Goal: Task Accomplishment & Management: Use online tool/utility

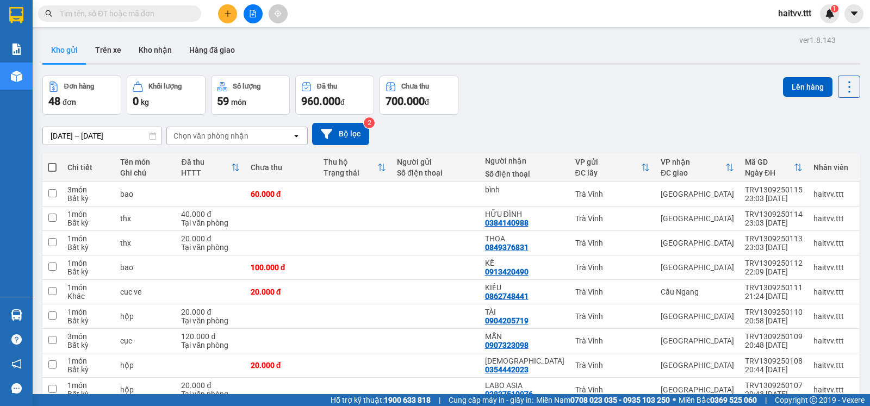
click at [173, 16] on input "text" at bounding box center [124, 14] width 128 height 12
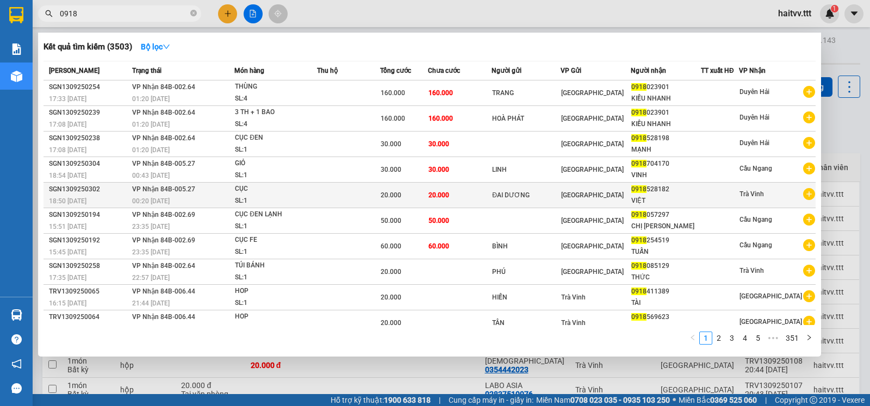
type input "0918"
click at [376, 193] on td at bounding box center [348, 196] width 63 height 26
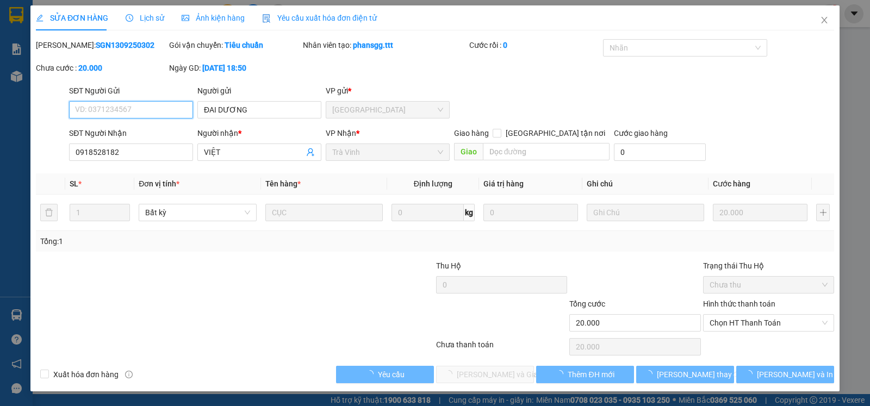
type input "ĐAI DƯƠNG"
type input "0918528182"
type input "VIỆT"
type input "20.000"
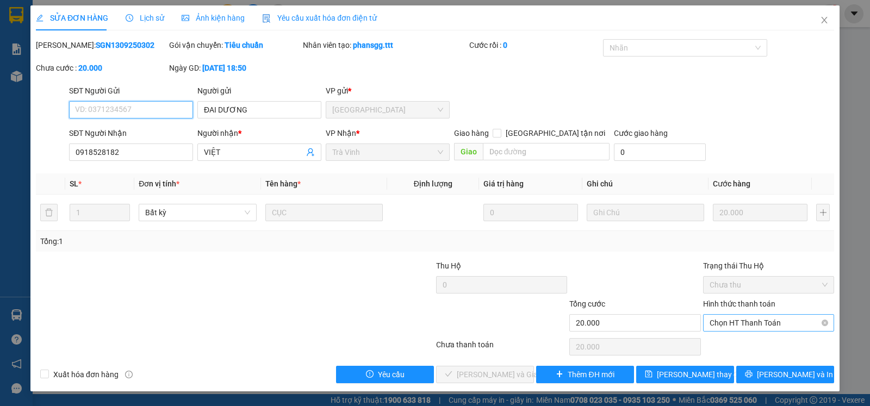
click at [736, 331] on span "Chọn HT Thanh Toán" at bounding box center [769, 323] width 118 height 16
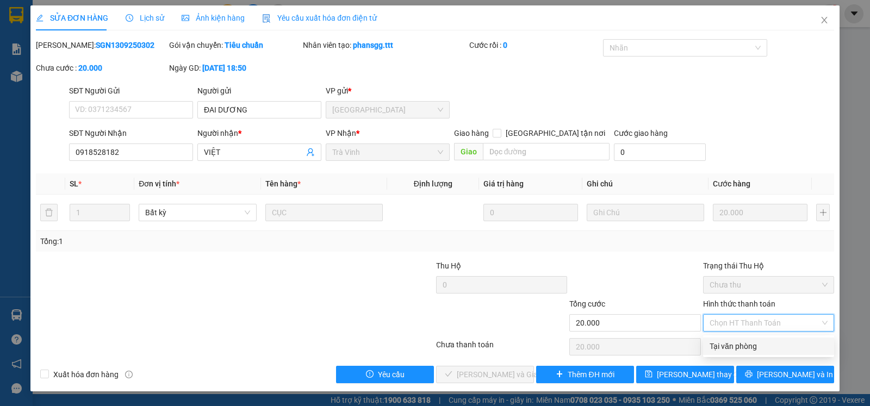
click at [731, 344] on div "Tại văn phòng" at bounding box center [769, 346] width 118 height 12
type input "0"
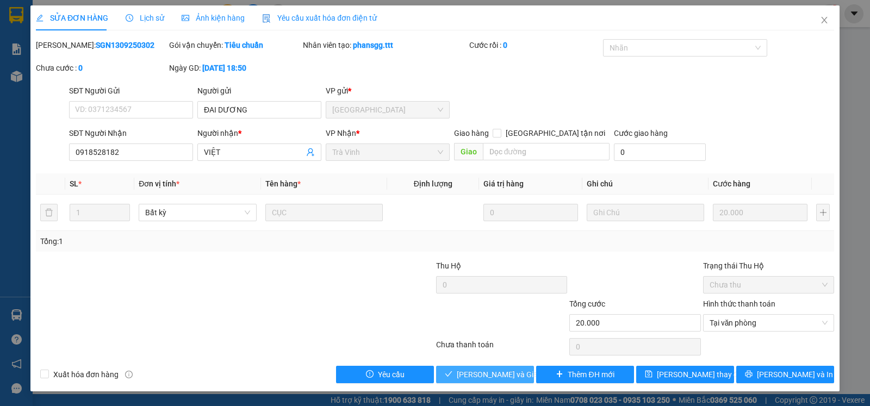
click at [493, 382] on button "[PERSON_NAME] và Giao hàng" at bounding box center [485, 374] width 98 height 17
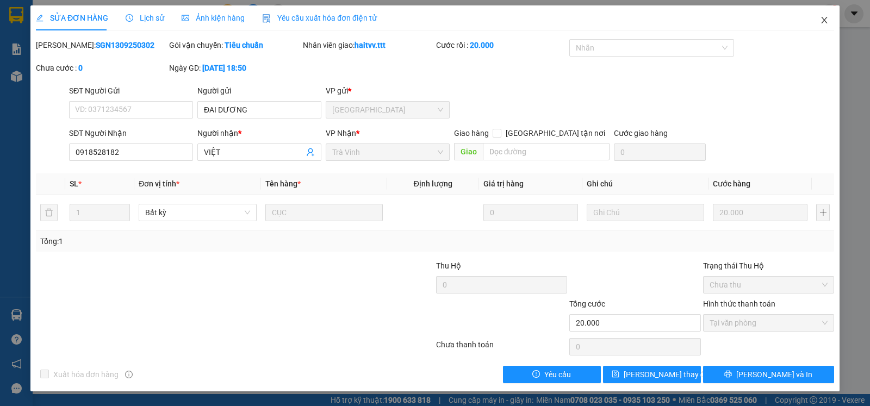
click at [822, 15] on span "Close" at bounding box center [824, 20] width 30 height 30
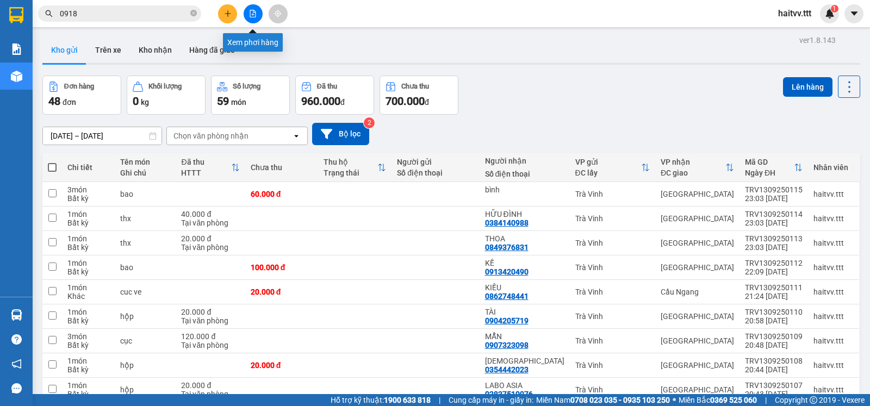
click at [251, 16] on icon "file-add" at bounding box center [253, 14] width 8 height 8
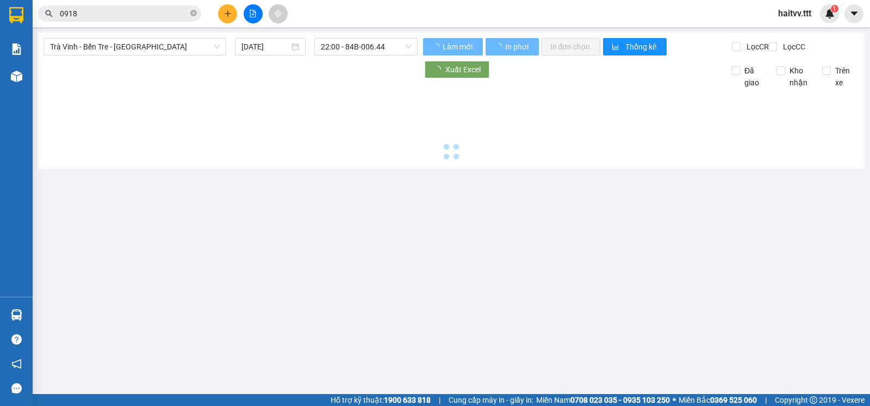
type input "[DATE]"
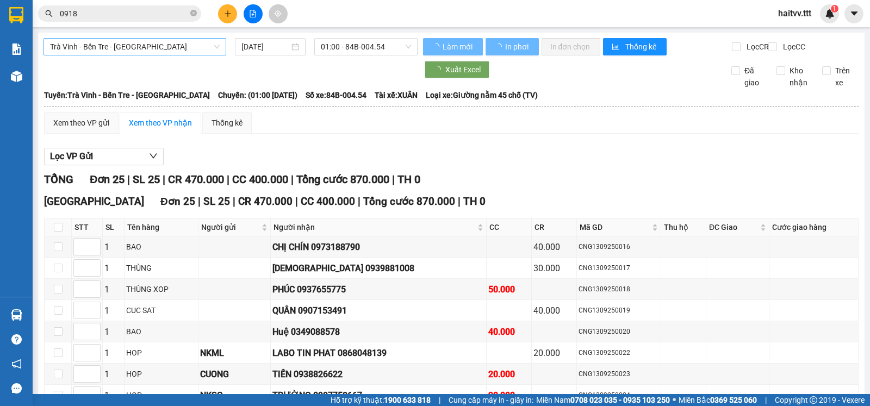
click at [106, 50] on span "Trà Vinh - Bến Tre - [GEOGRAPHIC_DATA]" at bounding box center [135, 47] width 170 height 16
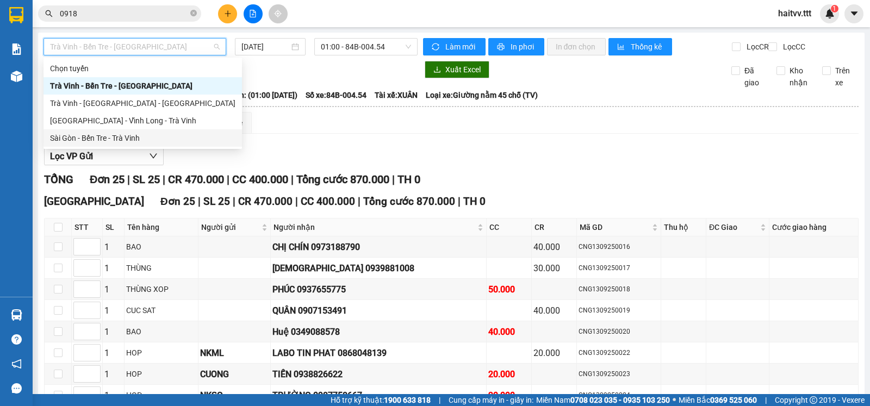
click at [98, 138] on div "Sài Gòn - Bến Tre - Trà Vinh" at bounding box center [142, 138] width 185 height 12
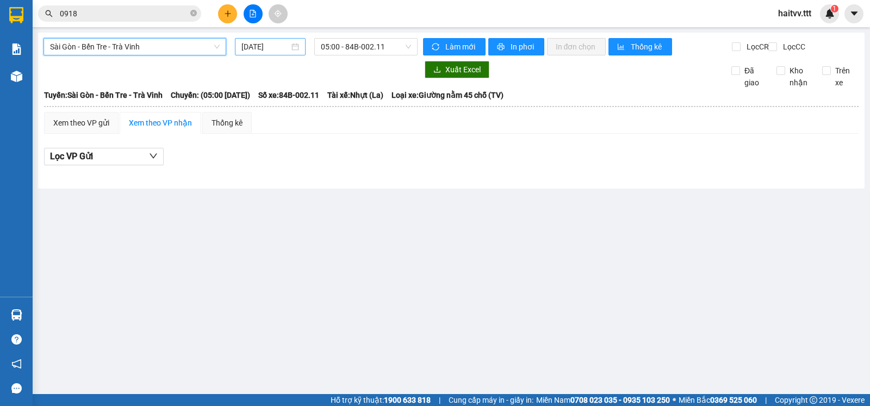
click at [275, 49] on input "[DATE]" at bounding box center [265, 47] width 48 height 12
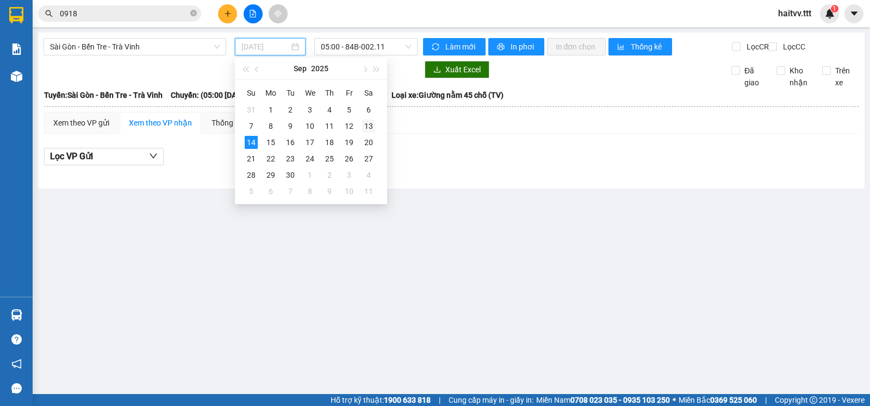
click at [371, 128] on div "13" at bounding box center [368, 126] width 13 height 13
type input "[DATE]"
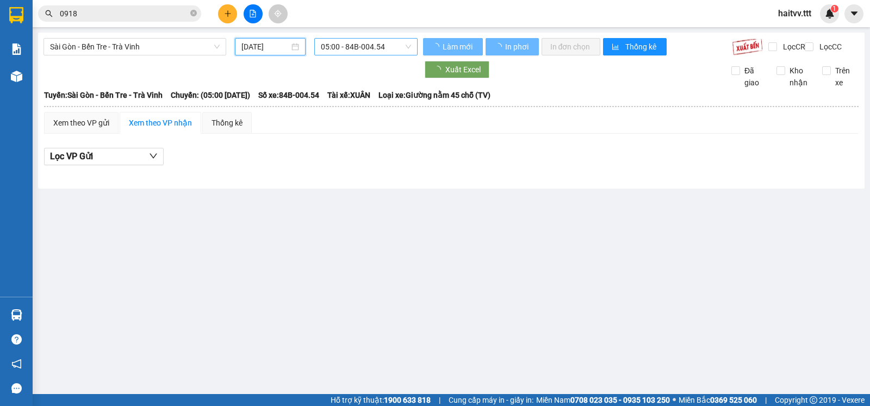
click at [363, 44] on span "05:00 - 84B-004.54" at bounding box center [366, 47] width 90 height 16
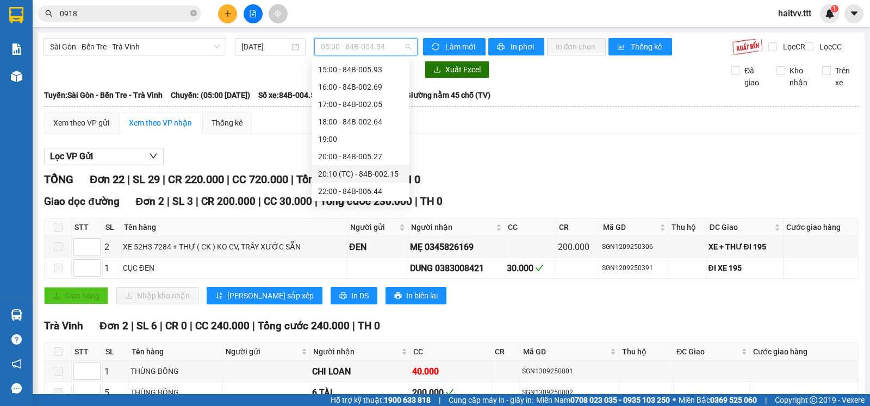
scroll to position [191, 0]
click at [366, 190] on div "22:00 - 84B-006.44" at bounding box center [360, 190] width 85 height 12
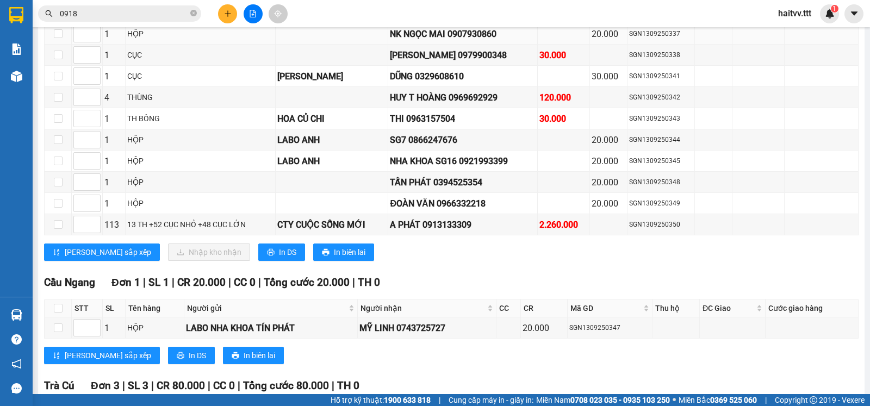
scroll to position [363, 0]
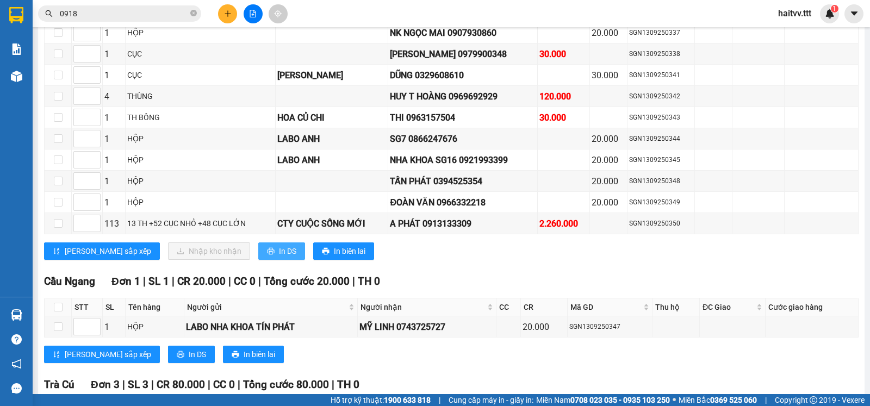
click at [279, 257] on span "In DS" at bounding box center [287, 251] width 17 height 12
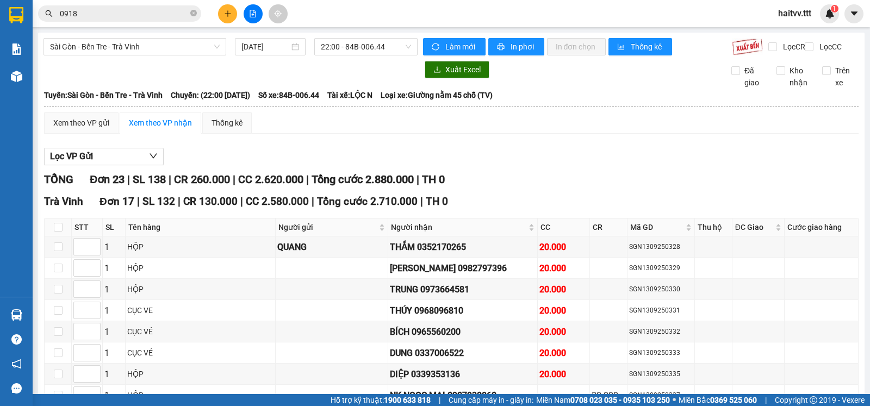
drag, startPoint x: 57, startPoint y: 231, endPoint x: 77, endPoint y: 235, distance: 20.6
click at [57, 231] on label at bounding box center [58, 227] width 9 height 12
click at [57, 231] on input "checkbox" at bounding box center [58, 227] width 9 height 9
checkbox input "true"
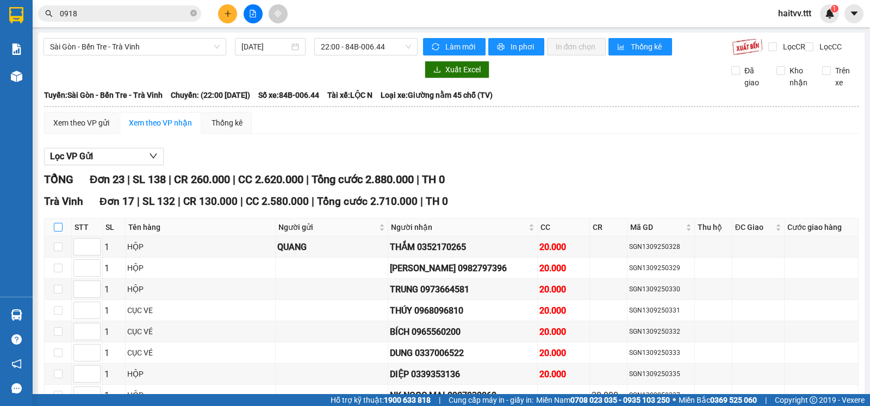
checkbox input "true"
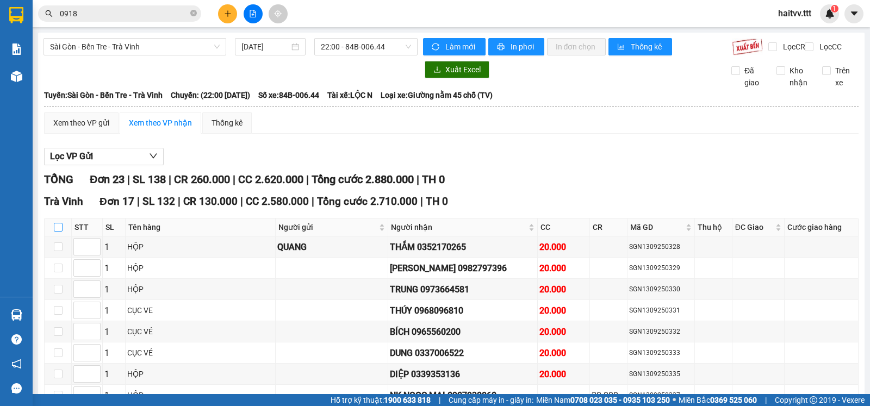
checkbox input "true"
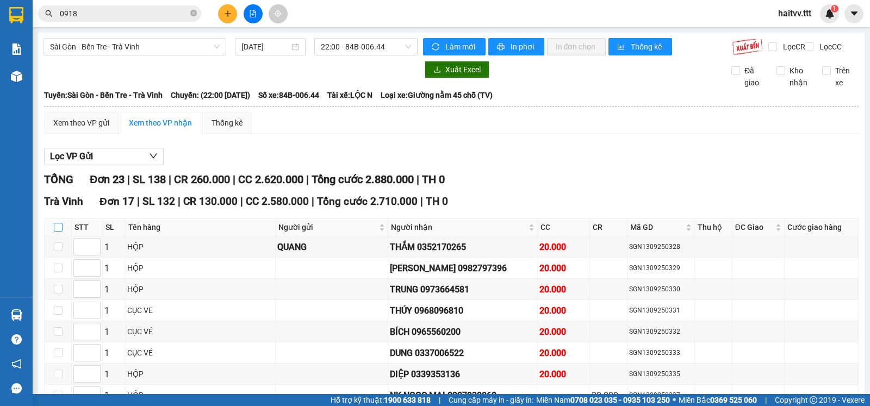
checkbox input "true"
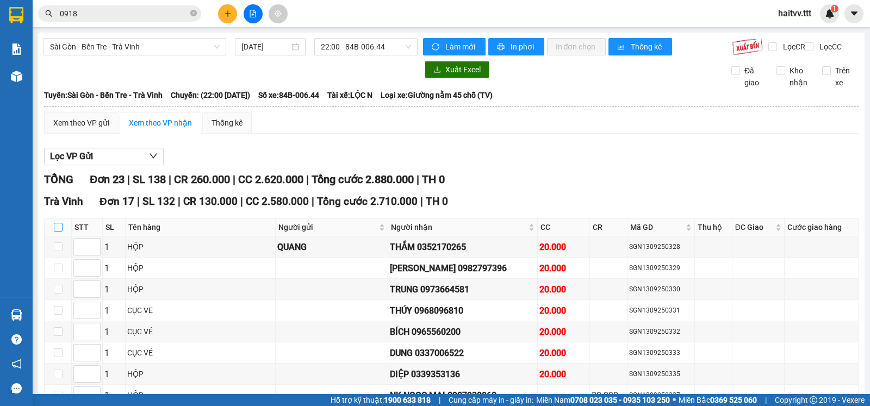
checkbox input "true"
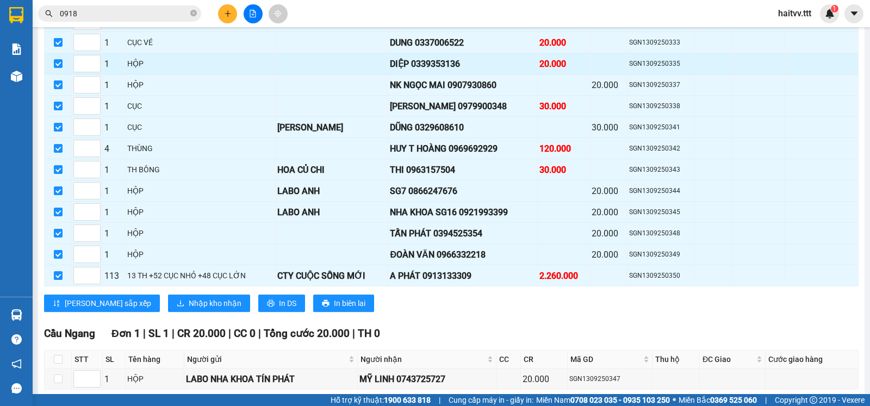
scroll to position [363, 0]
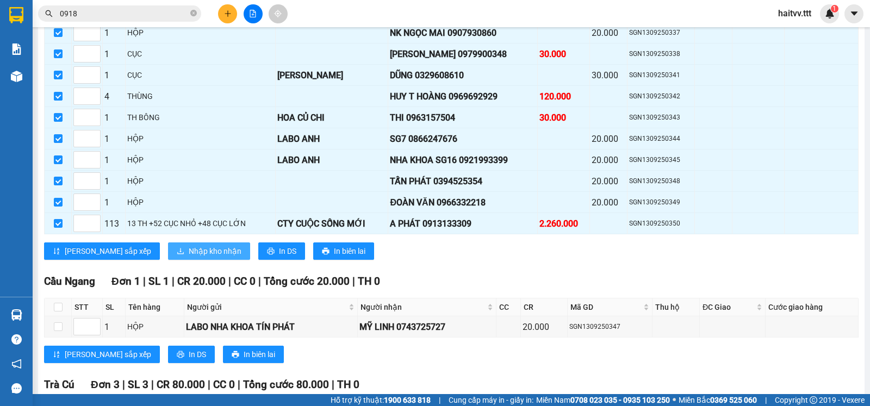
click at [189, 255] on span "Nhập kho nhận" at bounding box center [215, 251] width 53 height 12
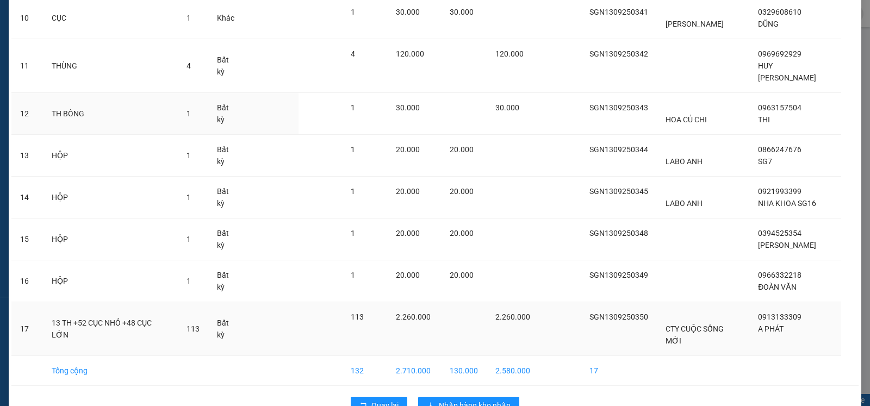
scroll to position [476, 0]
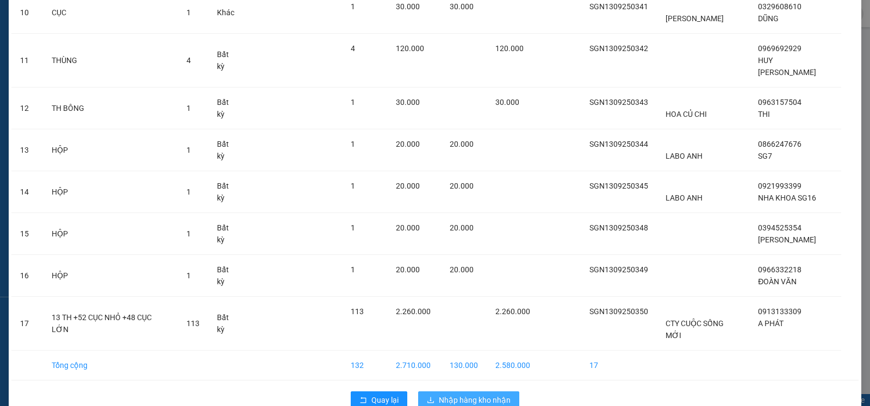
click at [464, 394] on span "Nhập hàng kho nhận" at bounding box center [475, 400] width 72 height 12
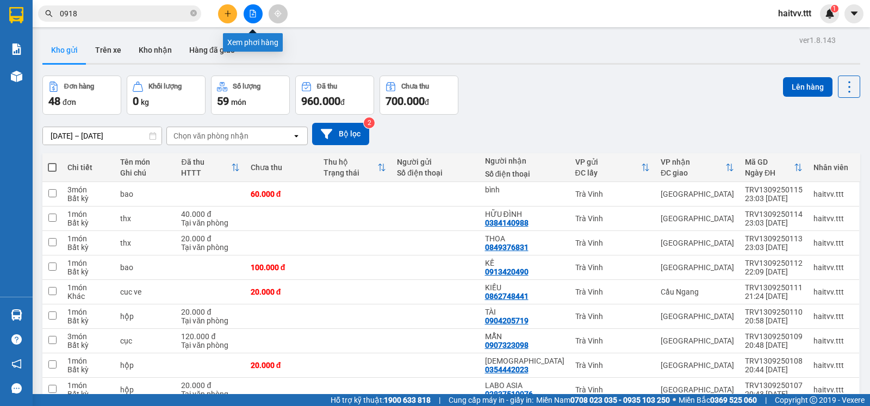
click at [250, 17] on button at bounding box center [253, 13] width 19 height 19
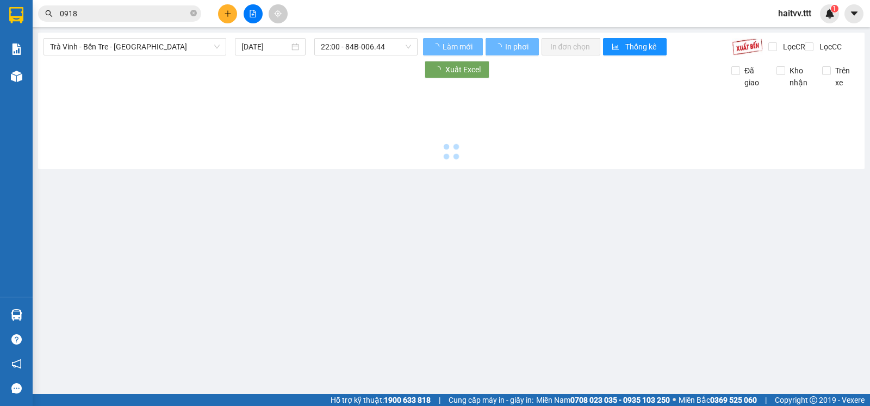
type input "[DATE]"
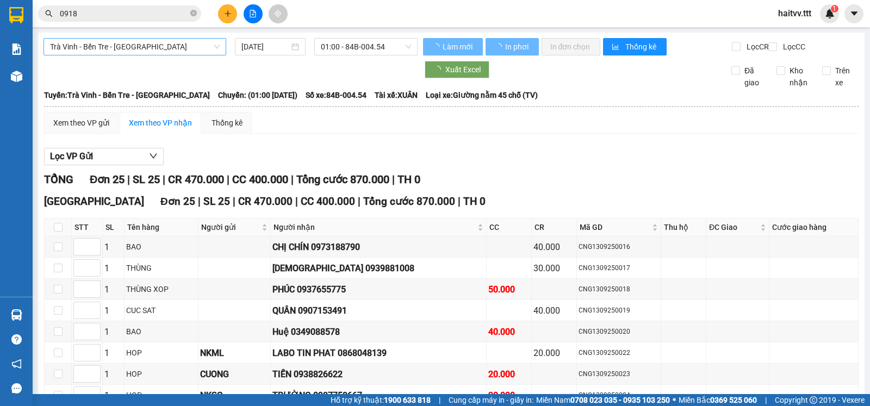
click at [101, 45] on span "Trà Vinh - Bến Tre - [GEOGRAPHIC_DATA]" at bounding box center [135, 47] width 170 height 16
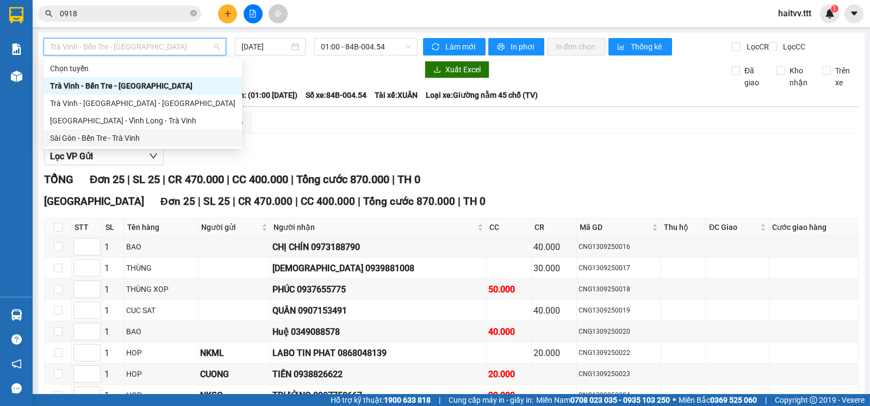
click at [82, 135] on div "Sài Gòn - Bến Tre - Trà Vinh" at bounding box center [142, 138] width 185 height 12
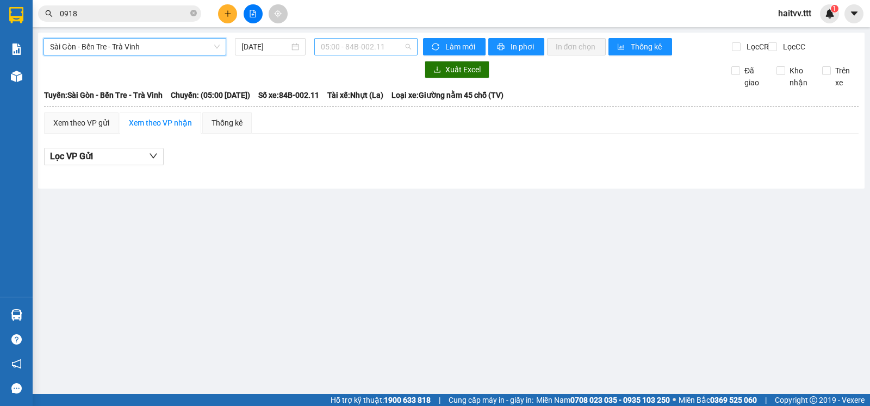
click at [339, 52] on span "05:00 - 84B-002.11" at bounding box center [366, 47] width 90 height 16
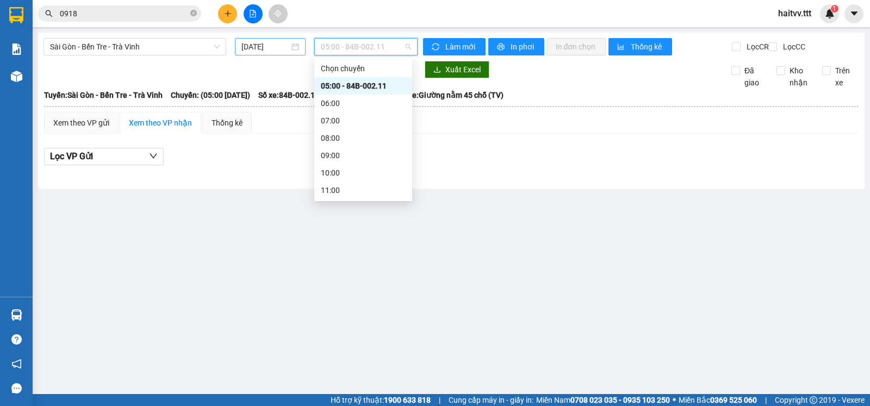
click at [278, 51] on input "[DATE]" at bounding box center [265, 47] width 48 height 12
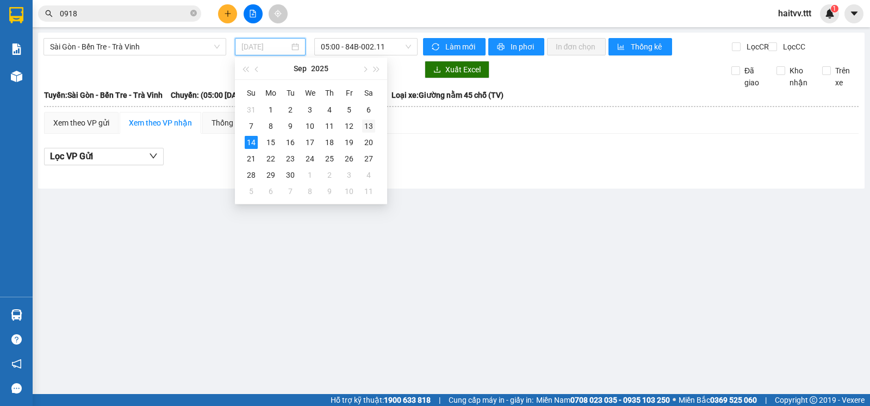
click at [367, 127] on div "13" at bounding box center [368, 126] width 13 height 13
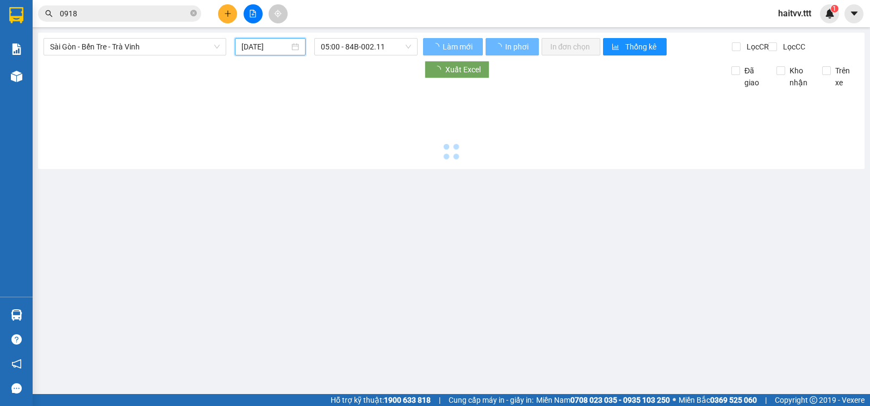
type input "[DATE]"
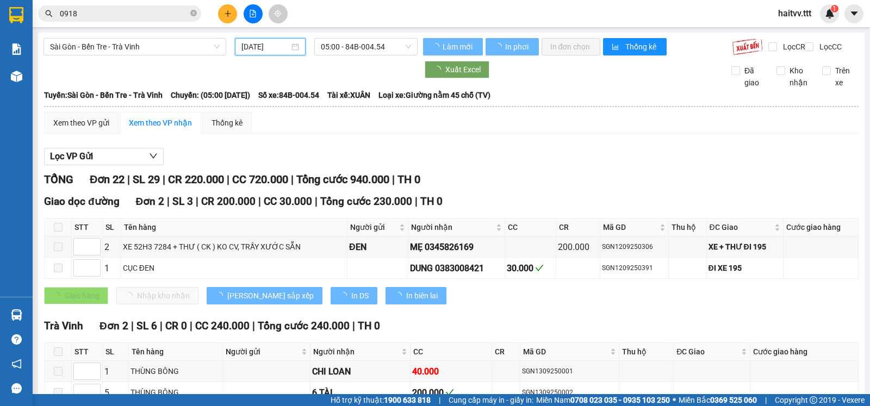
drag, startPoint x: 354, startPoint y: 54, endPoint x: 356, endPoint y: 65, distance: 10.6
click at [355, 53] on span "05:00 - 84B-004.54" at bounding box center [366, 47] width 90 height 16
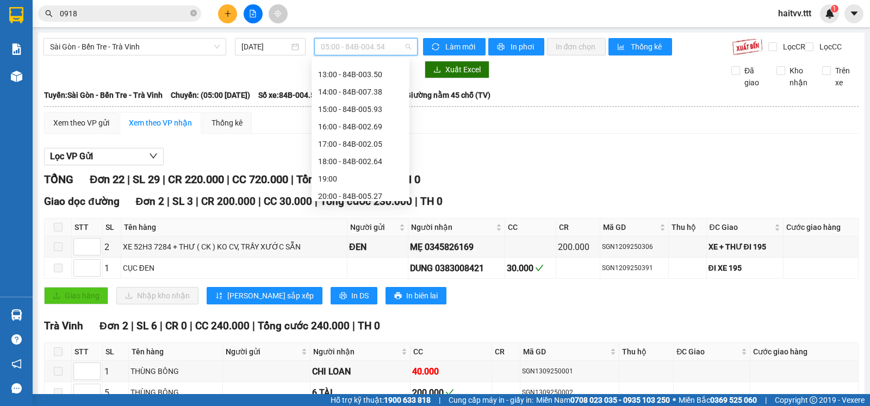
scroll to position [191, 0]
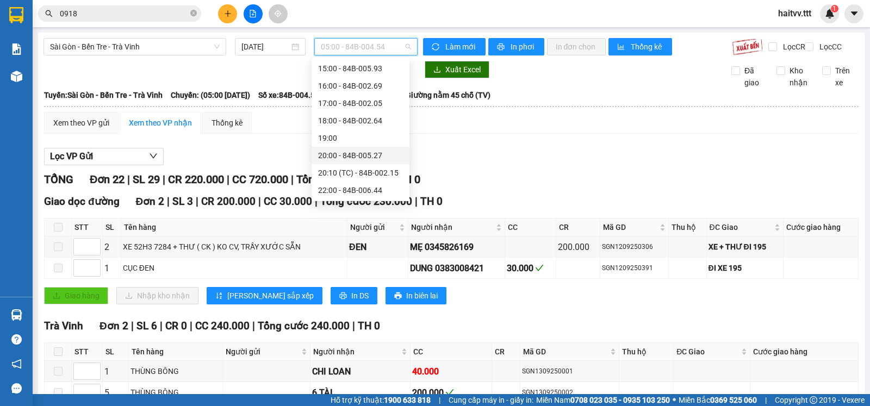
click at [366, 158] on div "20:00 - 84B-005.27" at bounding box center [360, 156] width 85 height 12
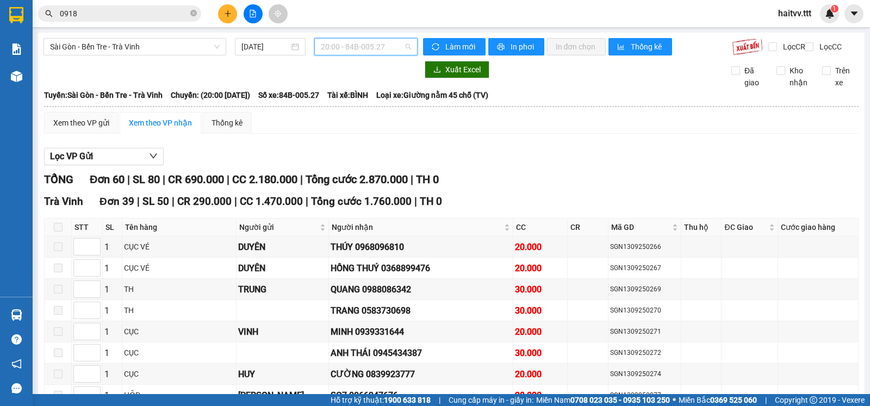
click at [365, 47] on span "20:00 - 84B-005.27" at bounding box center [366, 47] width 90 height 16
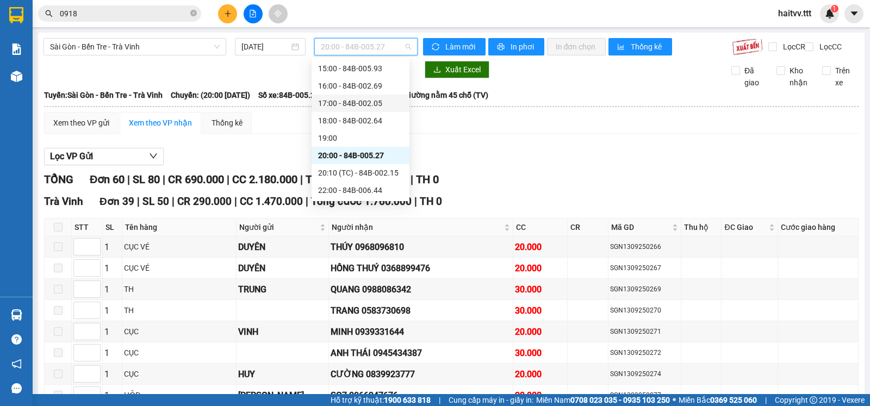
click at [496, 134] on div "Xem theo VP gửi Xem theo VP nhận Thống kê" at bounding box center [451, 123] width 815 height 22
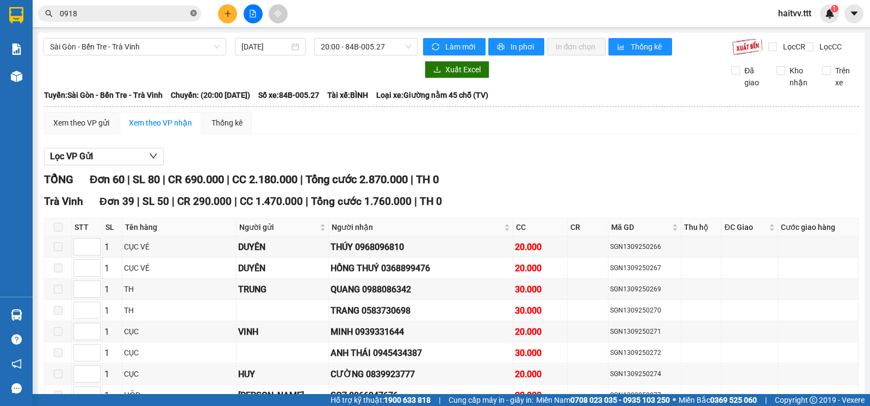
click at [194, 12] on icon "close-circle" at bounding box center [193, 13] width 7 height 7
click at [171, 13] on input "text" at bounding box center [124, 14] width 128 height 12
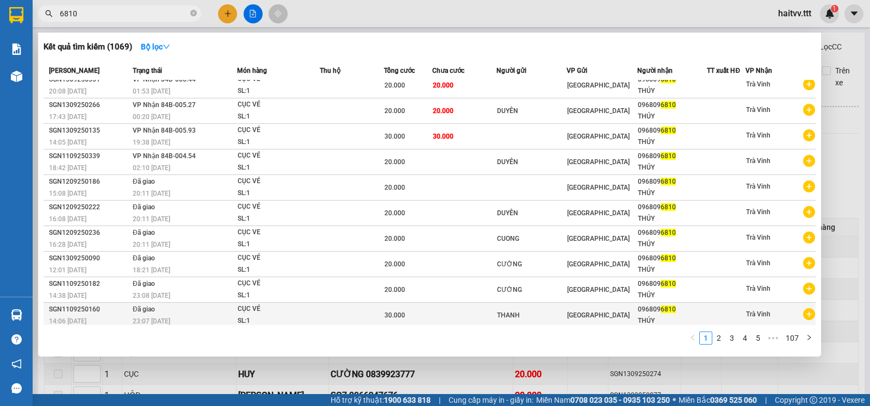
scroll to position [11, 0]
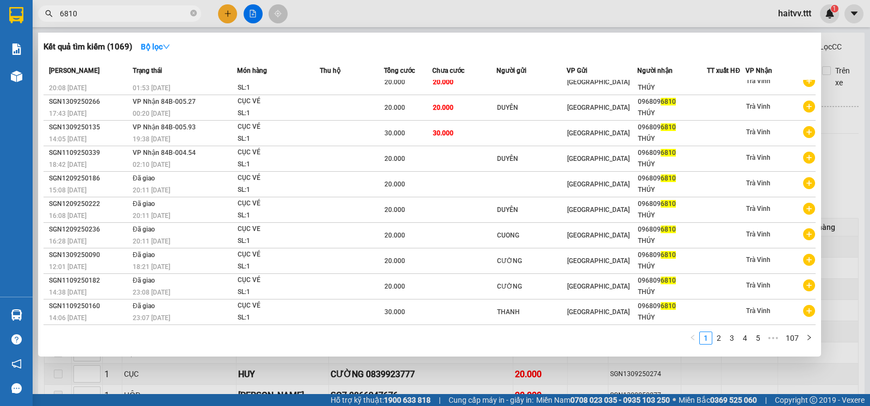
type input "6810"
click at [870, 303] on div at bounding box center [435, 203] width 870 height 406
